Goal: Task Accomplishment & Management: Manage account settings

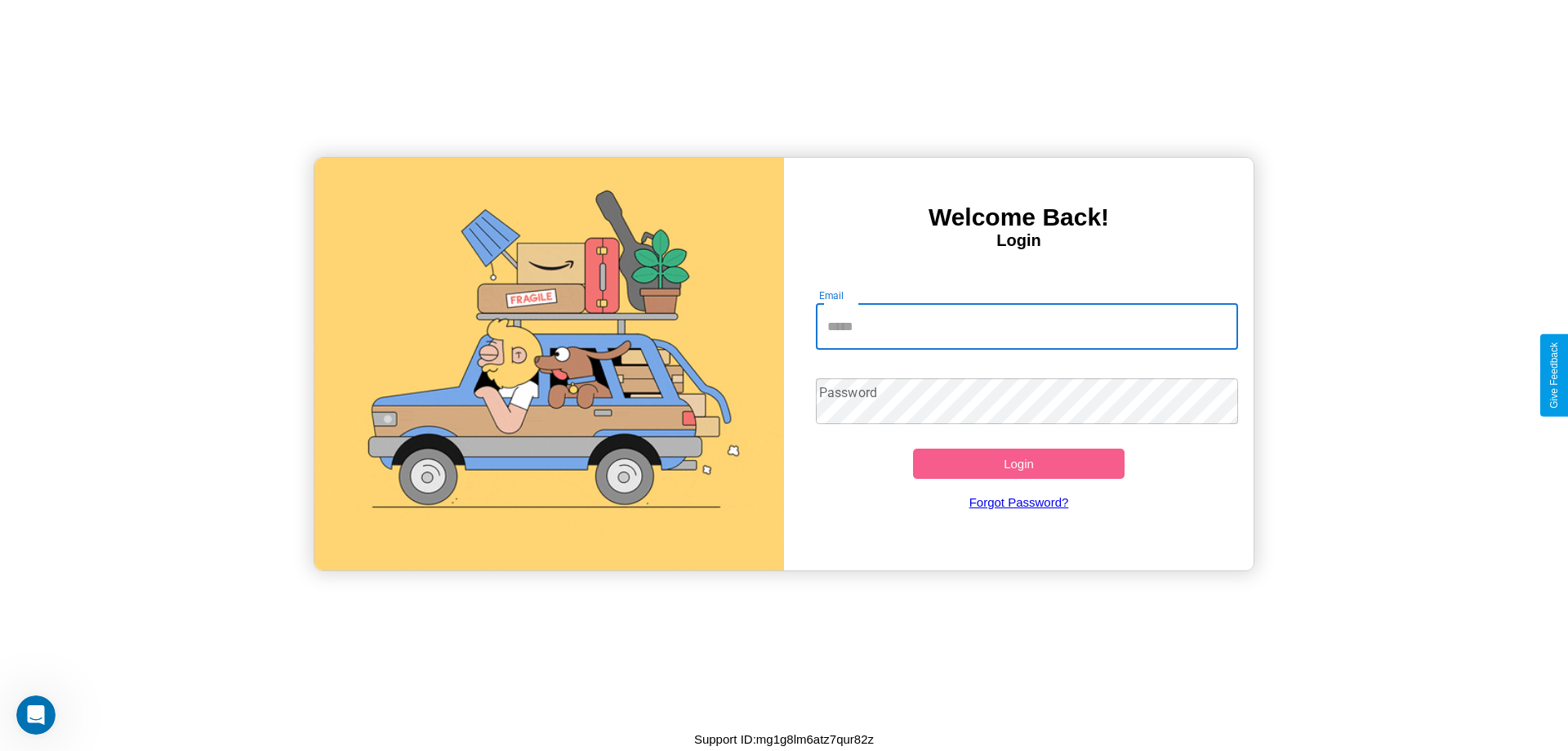
click at [1026, 326] on input "Email" at bounding box center [1026, 327] width 423 height 46
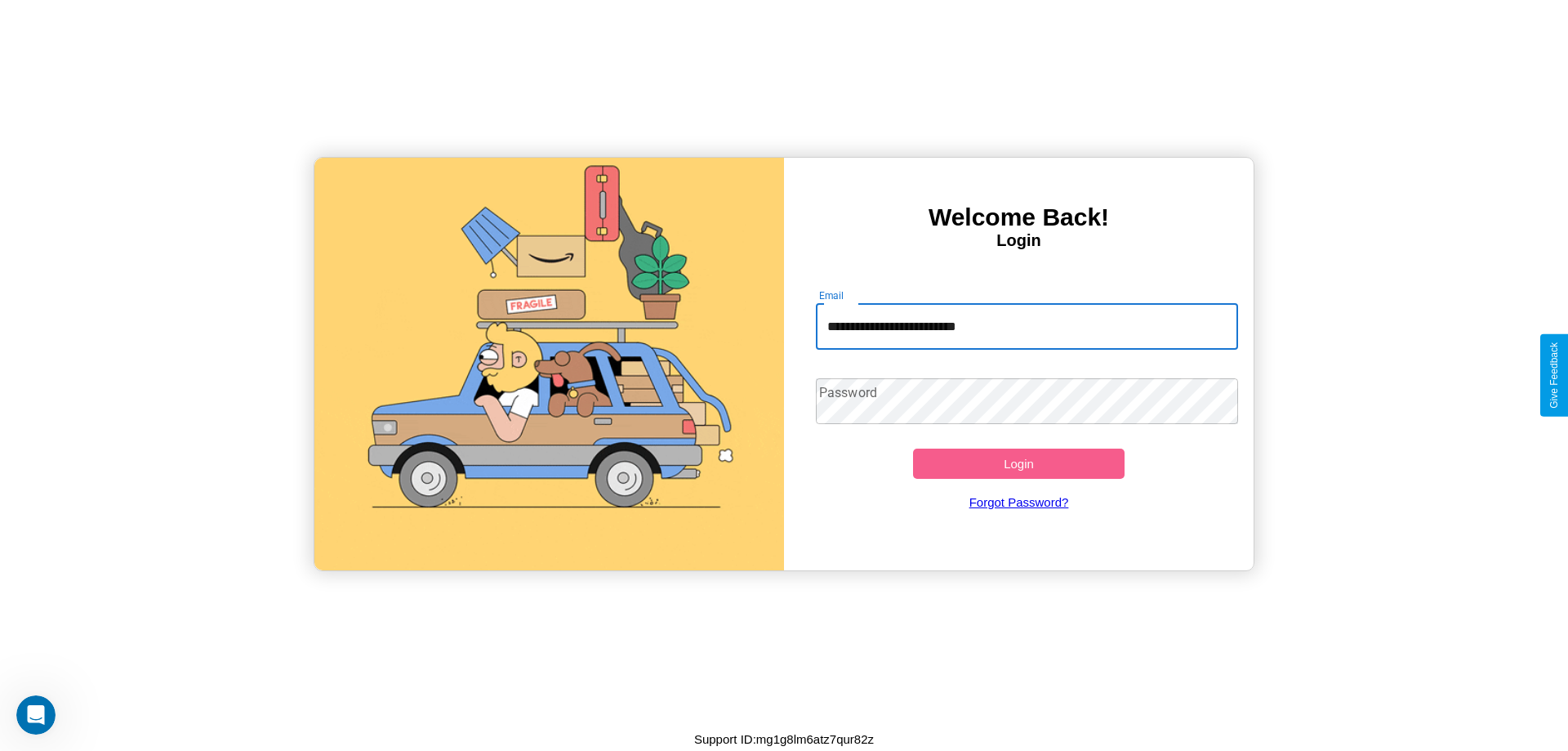
type input "**********"
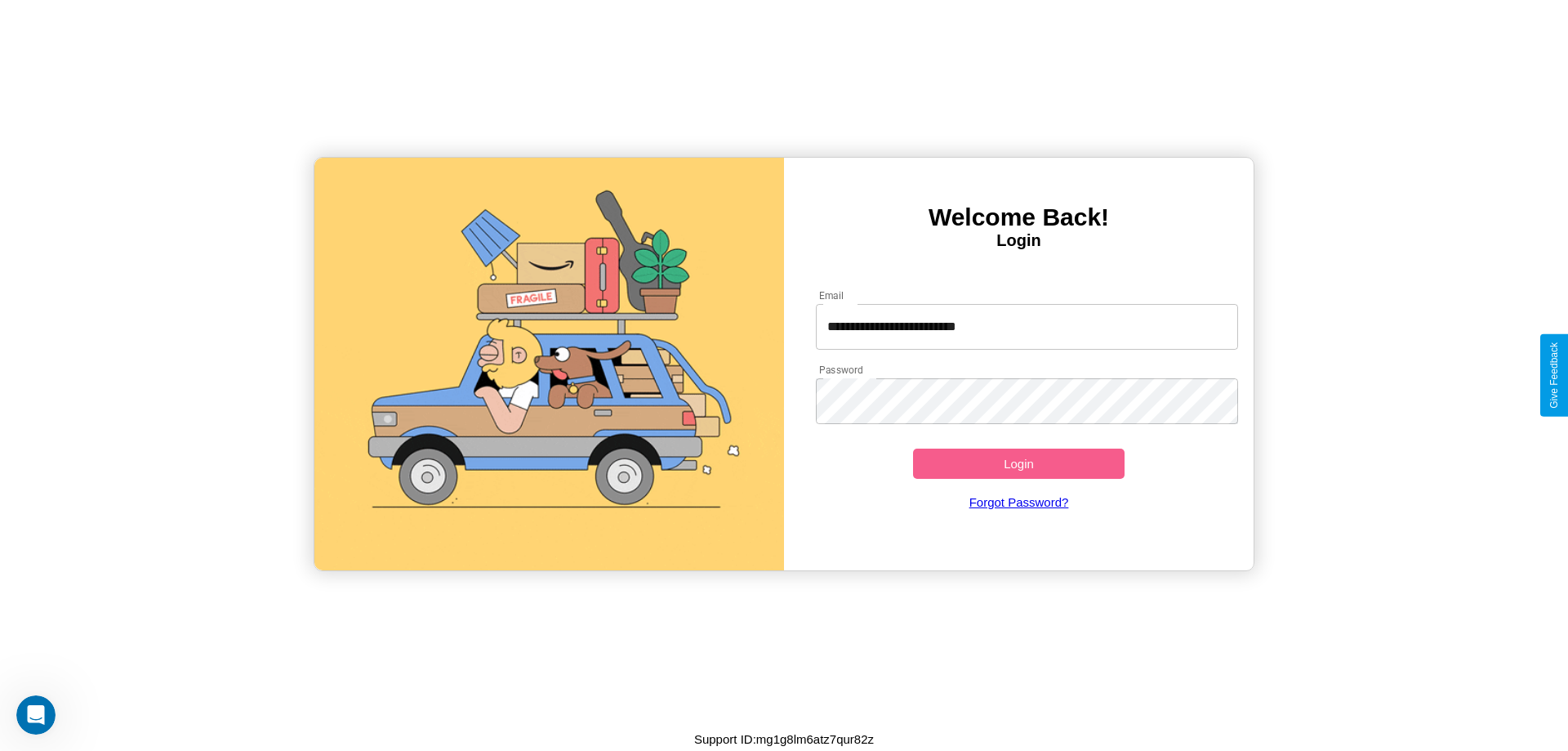
click at [1019, 463] on button "Login" at bounding box center [1019, 463] width 212 height 30
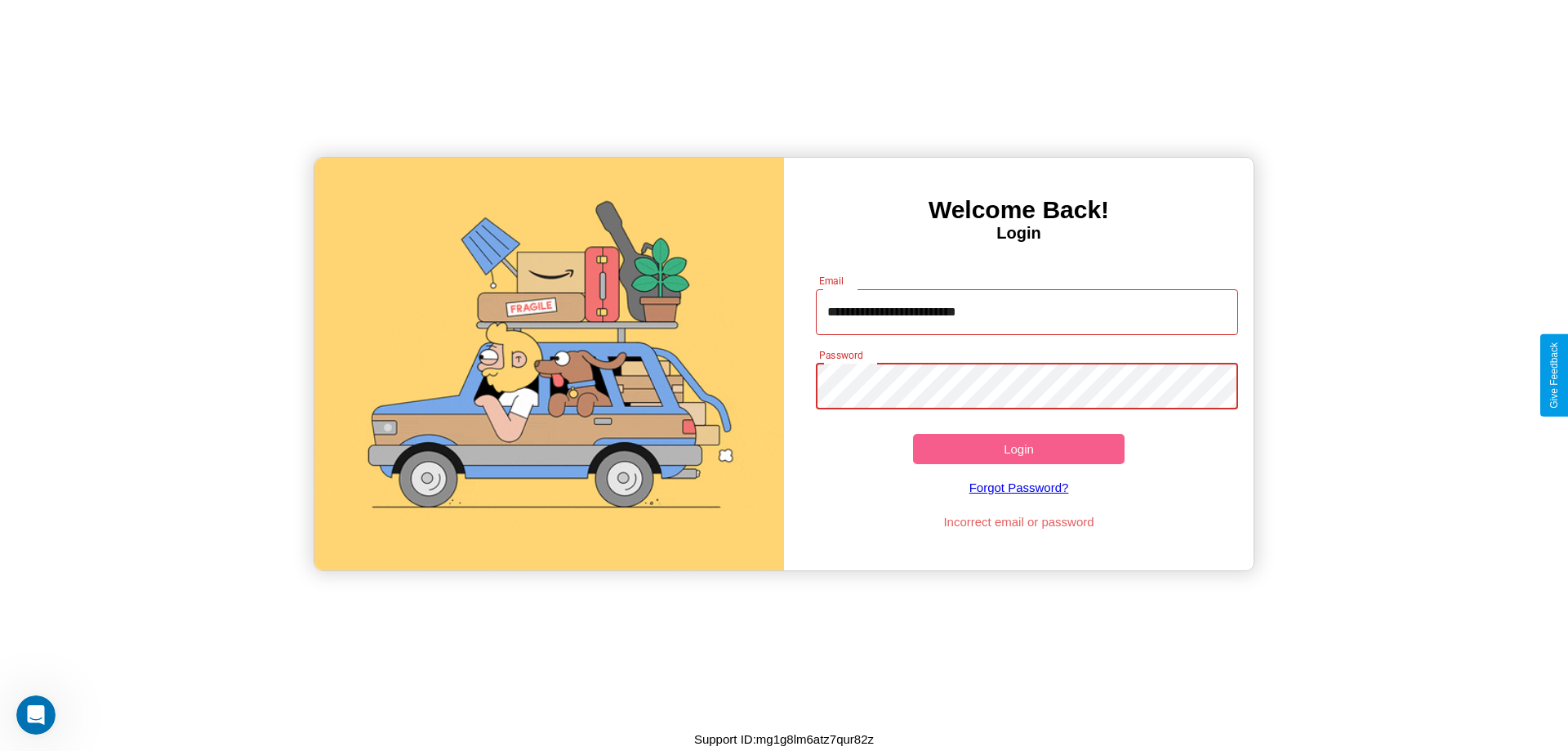
click at [1019, 449] on button "Login" at bounding box center [1019, 449] width 212 height 30
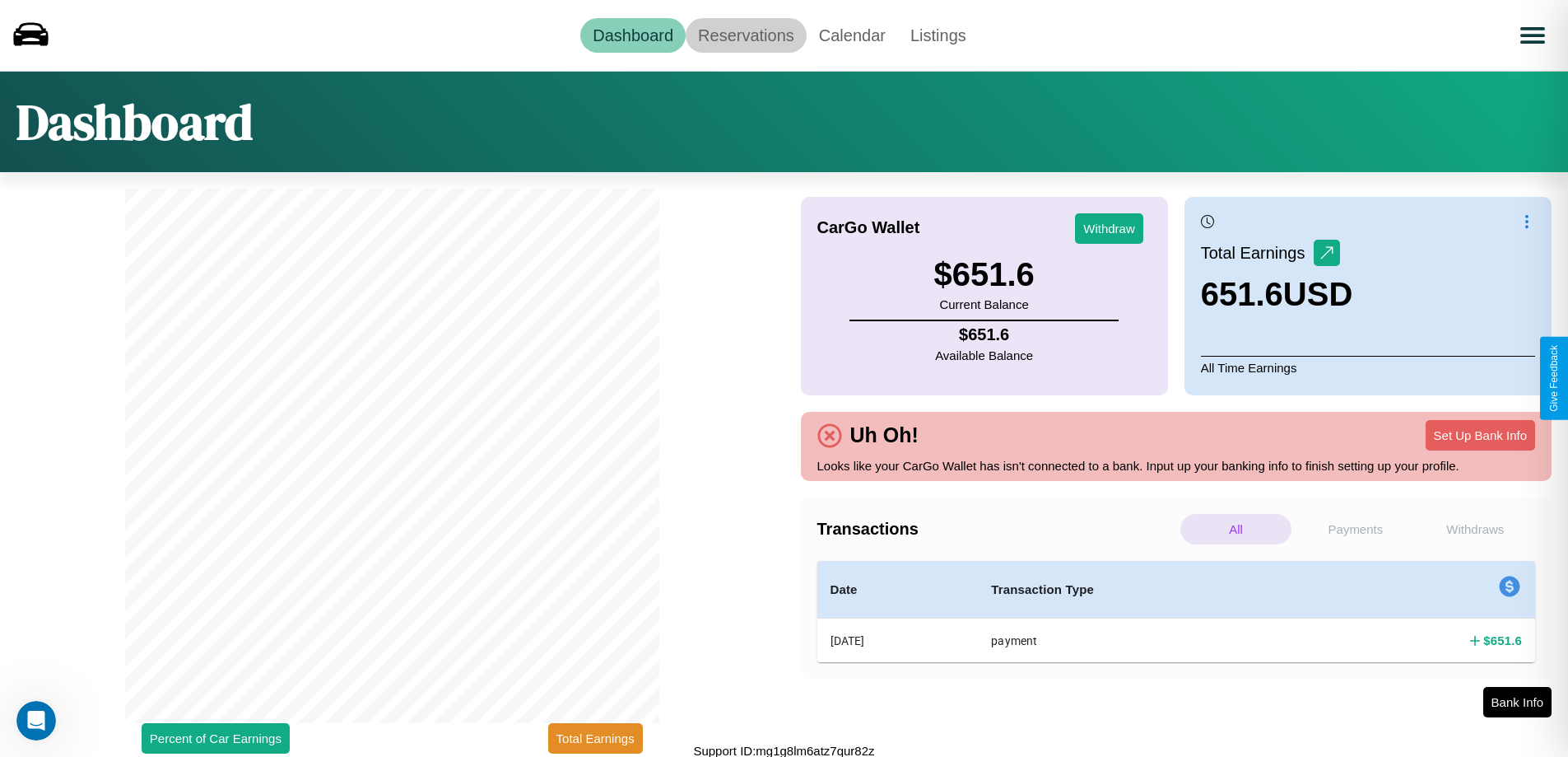
click at [746, 35] on link "Reservations" at bounding box center [746, 35] width 121 height 35
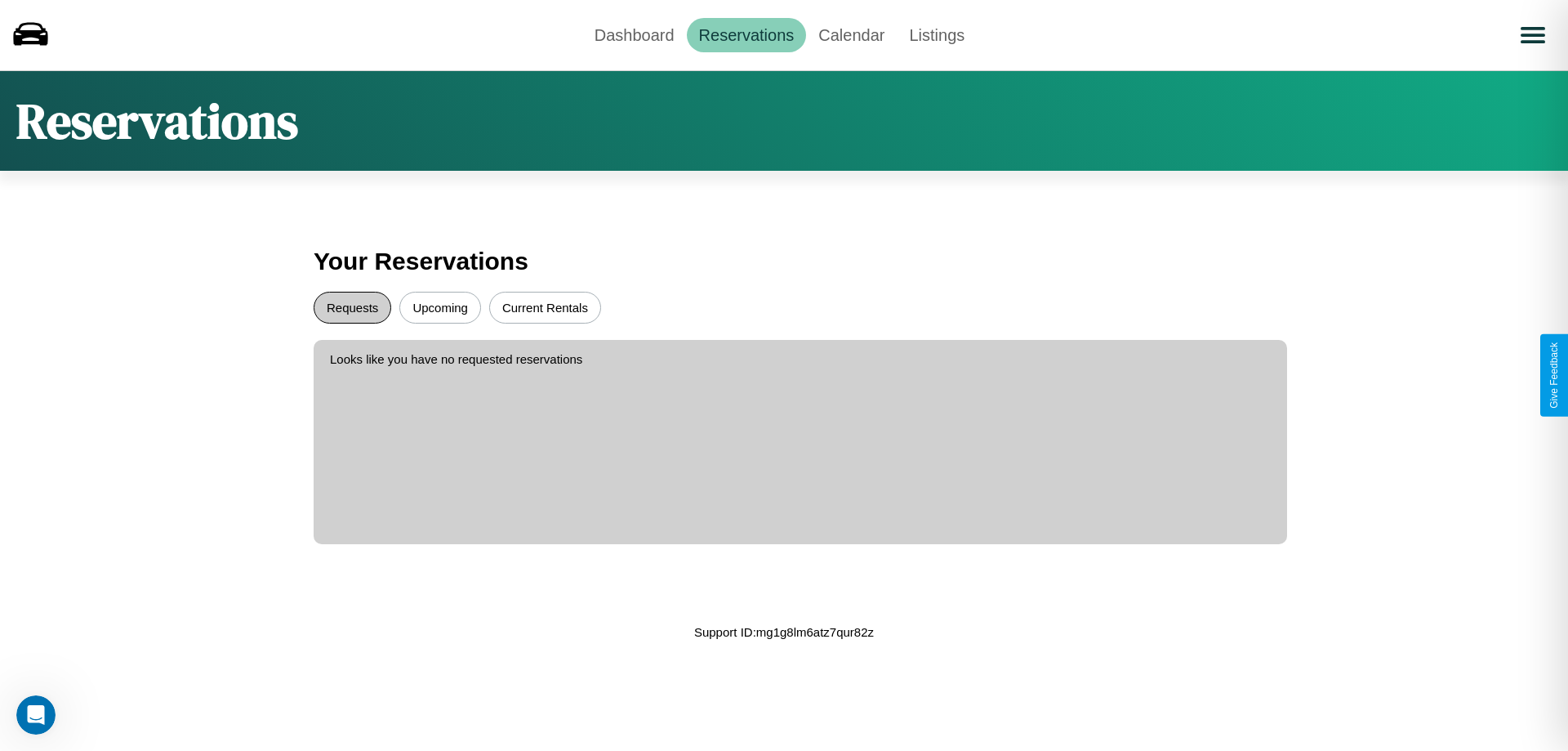
click at [352, 307] on button "Requests" at bounding box center [352, 307] width 78 height 31
click at [441, 307] on button "Upcoming" at bounding box center [440, 307] width 81 height 31
